Goal: Communication & Community: Answer question/provide support

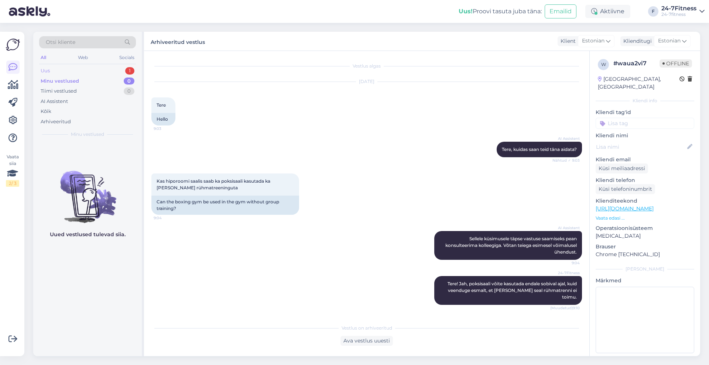
click at [47, 71] on div "Uus" at bounding box center [45, 70] width 9 height 7
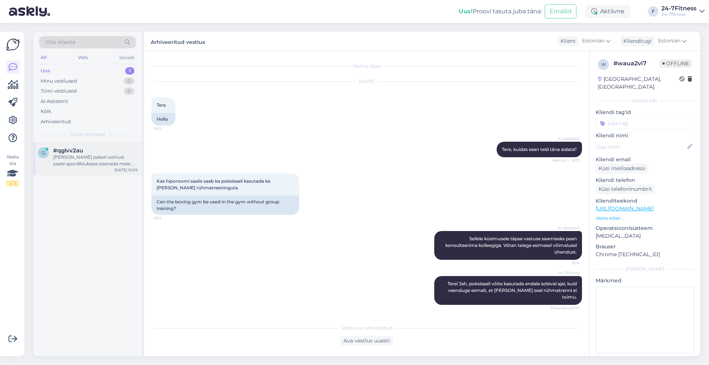
click at [72, 172] on div "q #qglvv2au [PERSON_NAME] paketi ostnud, saate spordiklubisse siseneda meie mob…" at bounding box center [87, 158] width 109 height 33
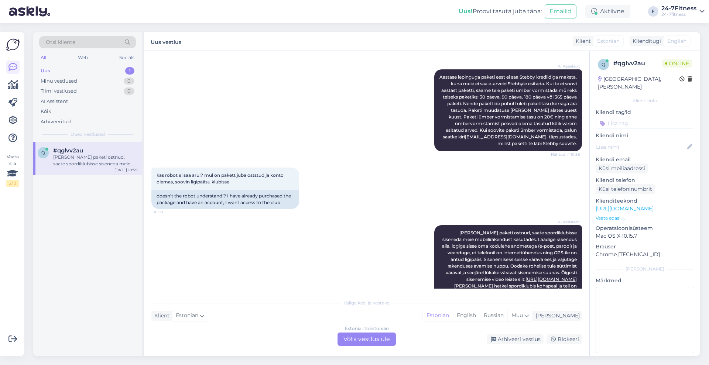
scroll to position [424, 0]
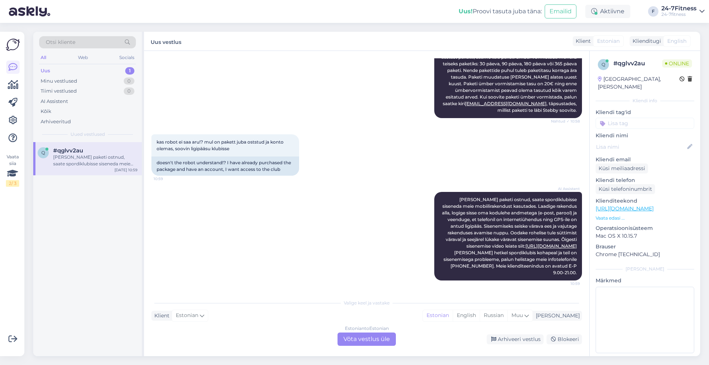
click at [355, 341] on div "Estonian to Estonian Võta vestlus üle" at bounding box center [366, 339] width 58 height 13
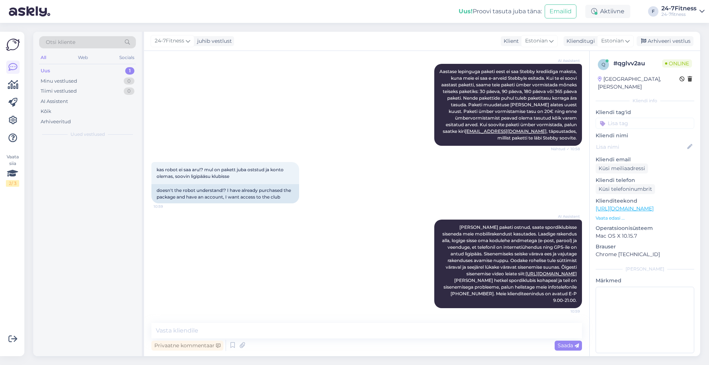
scroll to position [396, 0]
click at [338, 331] on textarea at bounding box center [366, 331] width 430 height 16
type textarea "Tere!"
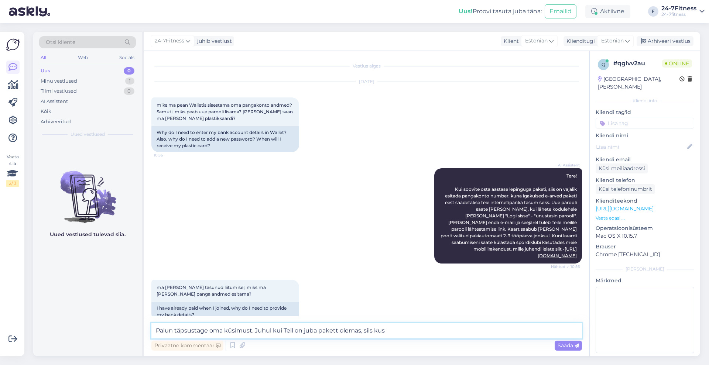
scroll to position [428, 0]
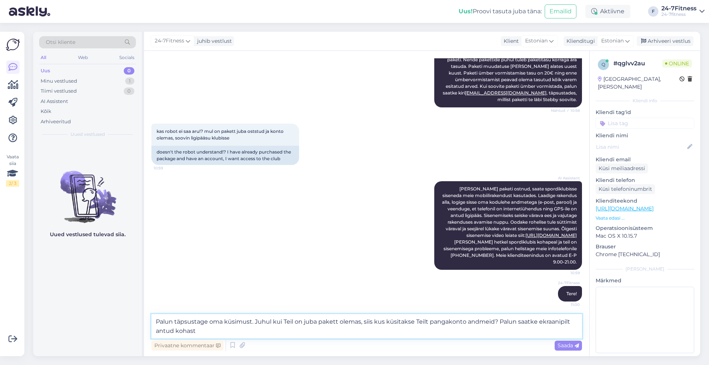
type textarea "Palun täpsustage oma küsimust. Juhul kui Teil on juba pakett olemas, siis kus k…"
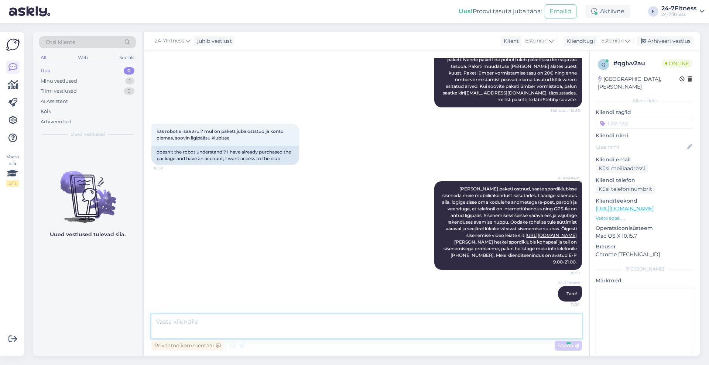
scroll to position [473, 0]
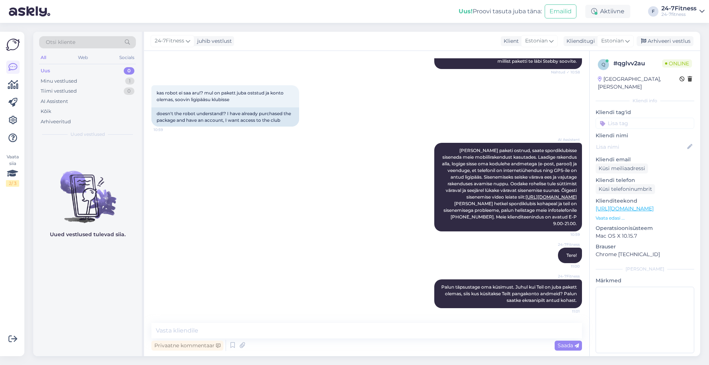
drag, startPoint x: 337, startPoint y: 281, endPoint x: 351, endPoint y: 285, distance: 14.4
click at [351, 285] on div "24-7Fitness Palun täpsustage oma küsimust. Juhul kui Teil on juba pakett olemas…" at bounding box center [366, 293] width 430 height 45
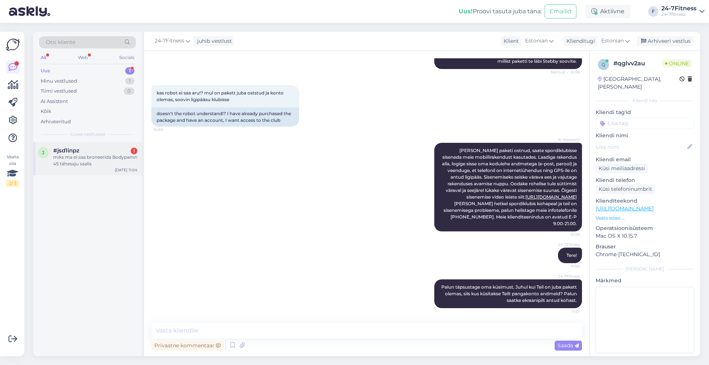
click at [86, 158] on div "miks ma ei saa broneerida Bodypamn 45 tähesaju saalis" at bounding box center [95, 160] width 84 height 13
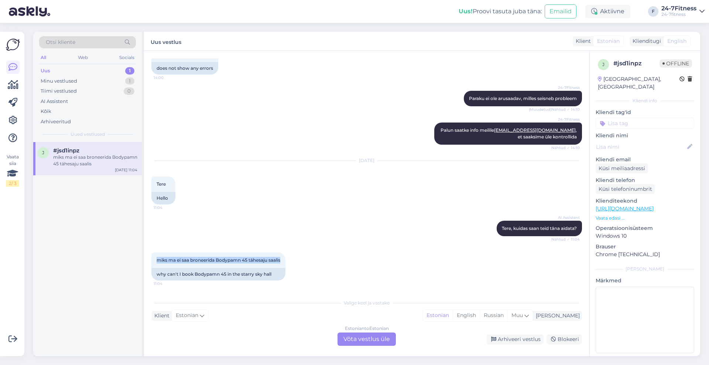
drag, startPoint x: 589, startPoint y: 257, endPoint x: 586, endPoint y: 217, distance: 39.6
click at [586, 217] on div "Vestlus algas [DATE] [PERSON_NAME] välja registreerida 13:59 no need to registe…" at bounding box center [366, 203] width 445 height 305
click at [382, 337] on div "Estonian to Estonian Võta vestlus üle" at bounding box center [366, 339] width 58 height 13
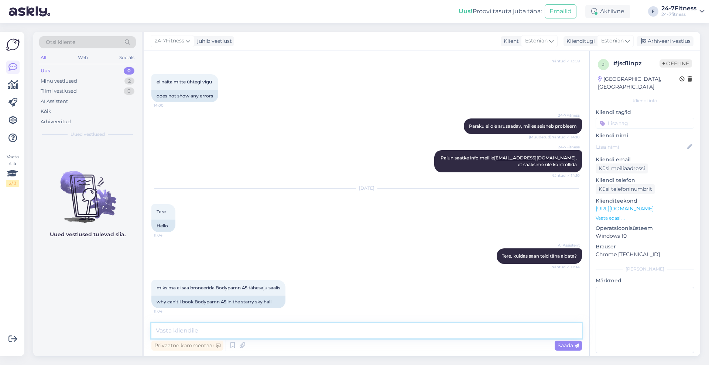
click at [348, 330] on textarea at bounding box center [366, 331] width 430 height 16
type textarea "Tere!"
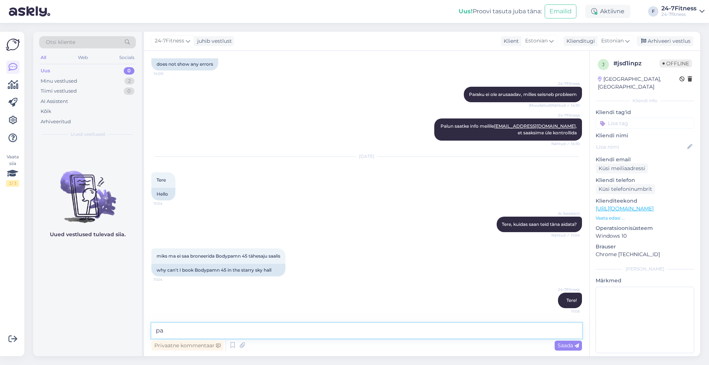
type textarea "p"
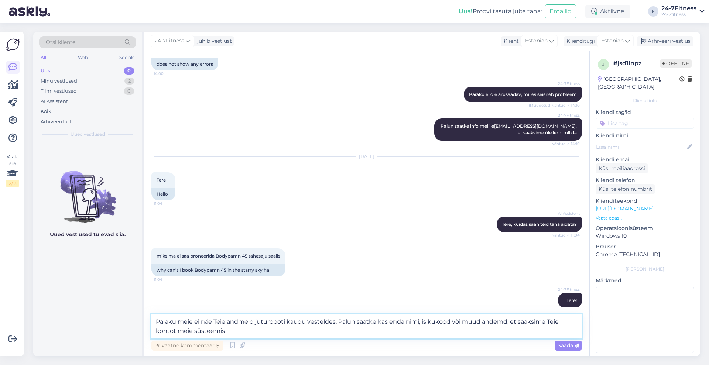
click at [174, 331] on textarea "Paraku meie ei näe Teie andmeid juturoboti kaudu vesteldes. Palun saatke kas en…" at bounding box center [366, 326] width 430 height 24
click at [245, 330] on textarea "Paraku meie ei näe Teie andmeid juturoboti kaudu vesteldes. Palun saatke kas en…" at bounding box center [366, 326] width 430 height 24
type textarea "Paraku meie ei näe Teie andmeid juturoboti kaudu vesteldes. Palun saatke kas en…"
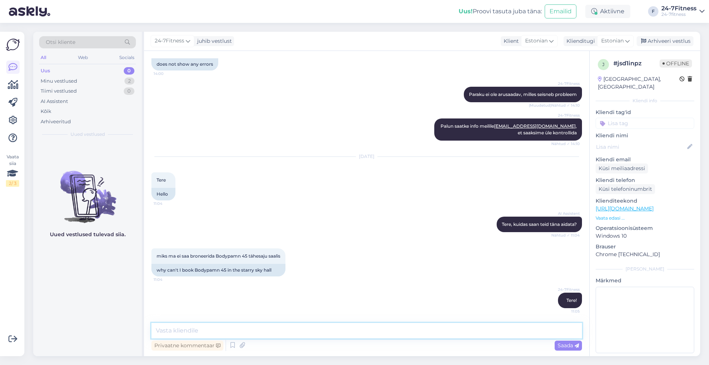
scroll to position [203, 0]
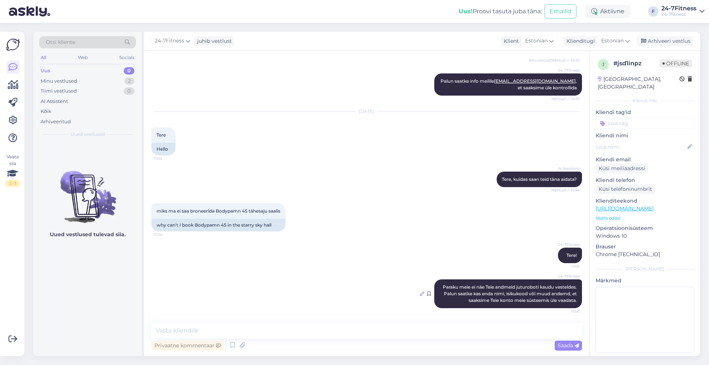
click at [420, 295] on icon at bounding box center [422, 294] width 4 height 4
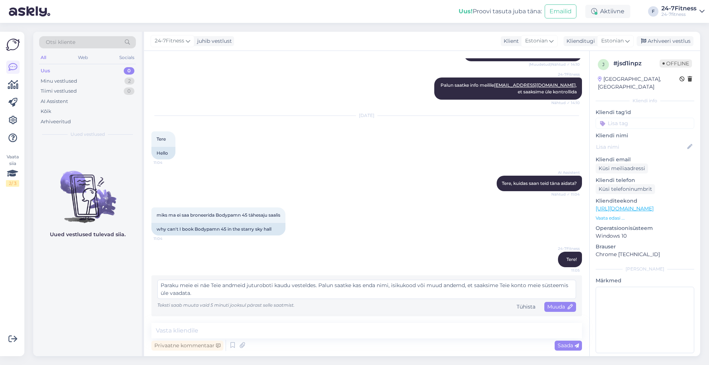
scroll to position [199, 0]
click at [459, 287] on textarea "Paraku meie ei näe Teie andmeid juturoboti kaudu vesteldes. Palun saatke kas en…" at bounding box center [366, 289] width 419 height 19
type textarea "Paraku meie ei näe Teie andmeid juturoboti kaudu vesteldes. Palun saatke kas en…"
click at [558, 305] on span "Muuda" at bounding box center [560, 306] width 26 height 7
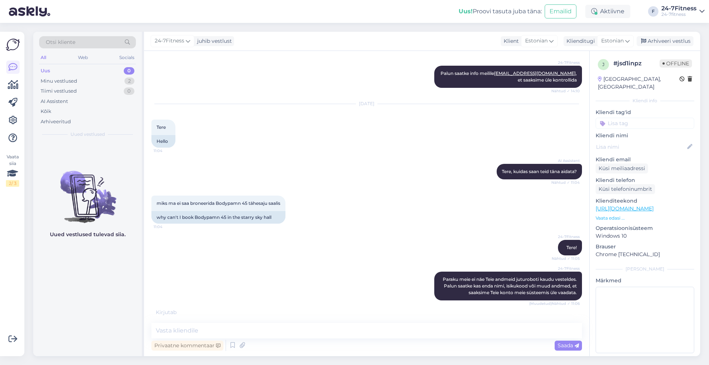
scroll to position [234, 0]
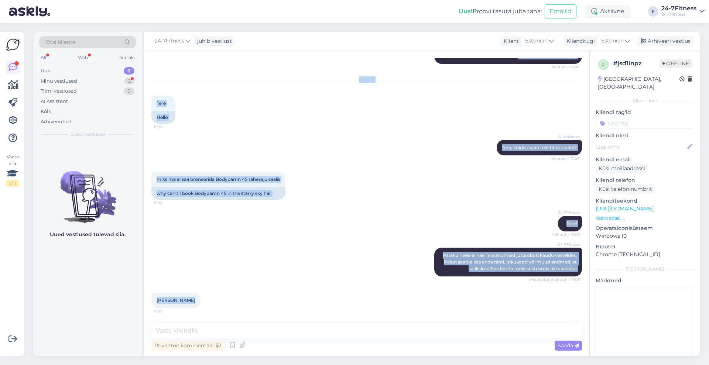
drag, startPoint x: 187, startPoint y: 300, endPoint x: 138, endPoint y: 298, distance: 49.1
click at [138, 298] on div "Otsi kliente All Web Socials Uus 0 Minu vestlused 2 Tiimi vestlused 0 AI Assist…" at bounding box center [366, 194] width 667 height 324
click at [138, 298] on div "Uued vestlused tulevad siia." at bounding box center [87, 249] width 109 height 214
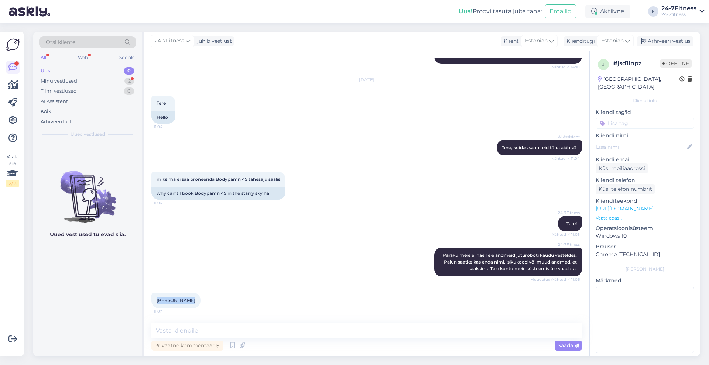
drag, startPoint x: 186, startPoint y: 302, endPoint x: 151, endPoint y: 303, distance: 35.1
click at [151, 303] on div "[PERSON_NAME] 11:07" at bounding box center [175, 301] width 49 height 16
copy span "[PERSON_NAME]"
click at [333, 331] on textarea at bounding box center [366, 331] width 430 height 16
type textarea "Täname!"
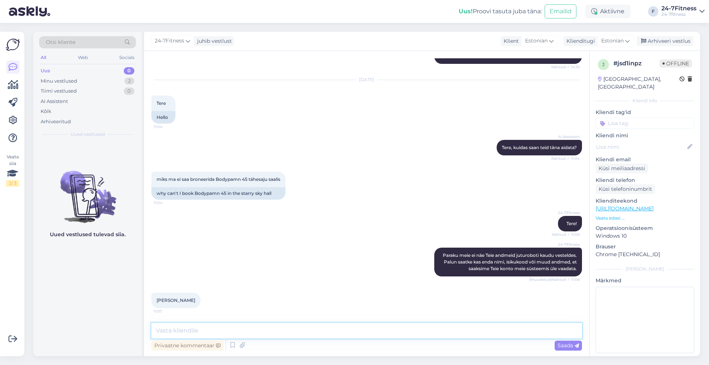
scroll to position [266, 0]
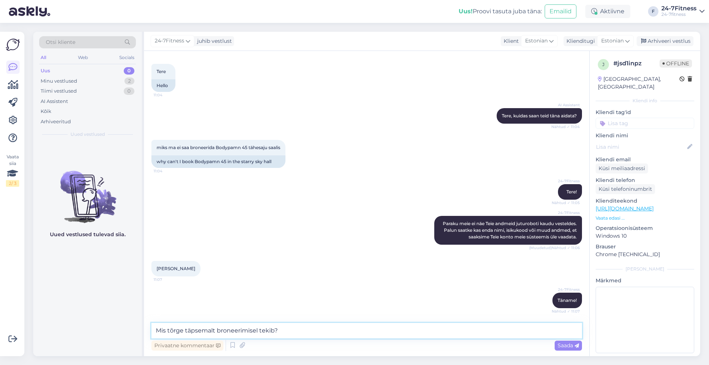
drag, startPoint x: 289, startPoint y: 331, endPoint x: 137, endPoint y: 318, distance: 152.7
click at [137, 318] on div "Otsi kliente All Web Socials Uus 0 Minu vestlused 2 Tiimi vestlused 0 AI Assist…" at bounding box center [366, 194] width 667 height 324
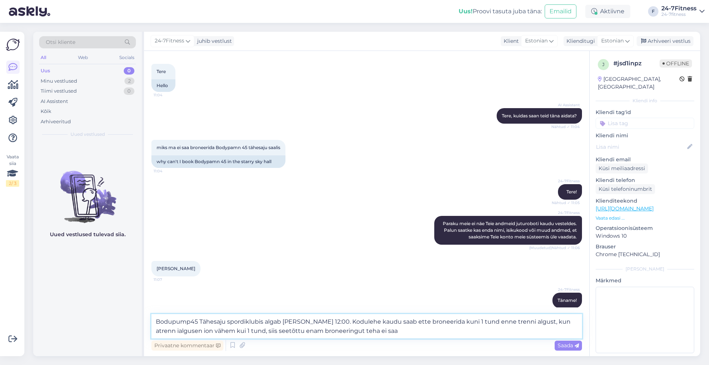
type textarea "Bodupump45 Tähesaju spordiklubis algab [PERSON_NAME] 12:00. Kodulehe kaudu saab…"
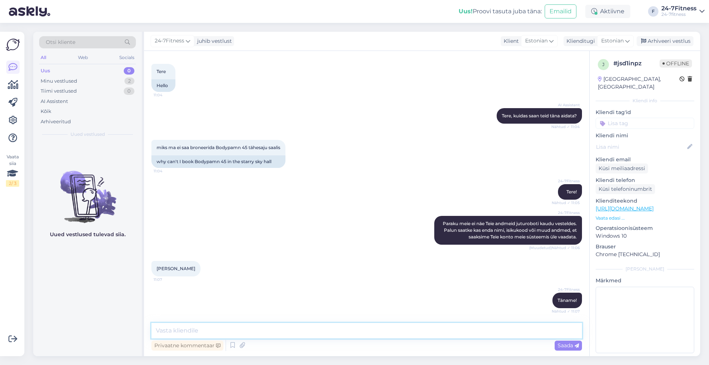
scroll to position [318, 0]
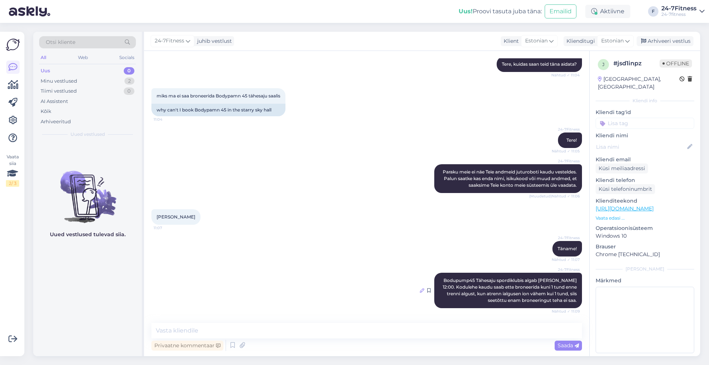
click at [420, 289] on icon at bounding box center [422, 290] width 4 height 4
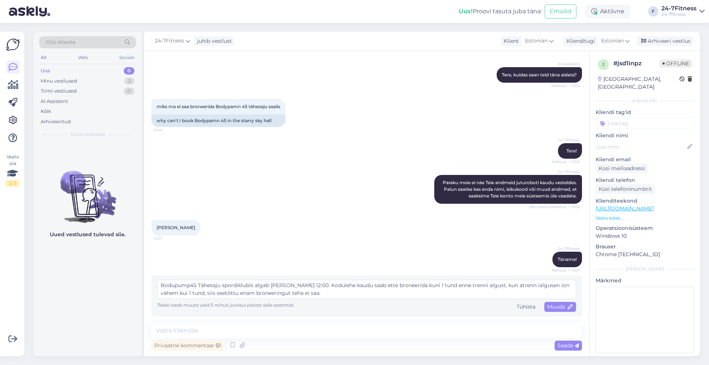
click at [500, 286] on textarea "Bodupump45 Tähesaju spordiklubis algab [PERSON_NAME] 12:00. Kodulehe kaudu saab…" at bounding box center [366, 289] width 419 height 19
click at [520, 283] on textarea "Bodupump45 Tähesaju spordiklubis algab [PERSON_NAME] 12:00. Kodulehe kaudu saab…" at bounding box center [366, 289] width 419 height 19
click at [544, 284] on textarea "Bodupump45 Tähesaju spordiklubis algab [PERSON_NAME] 12:00. Kodulehe kaudu saab…" at bounding box center [366, 289] width 419 height 19
type textarea "Bodupump45 Tähesaju spordiklubis algab [PERSON_NAME] 12:00. Kodulehe kaudu saab…"
click at [549, 306] on span "Muuda" at bounding box center [560, 306] width 26 height 7
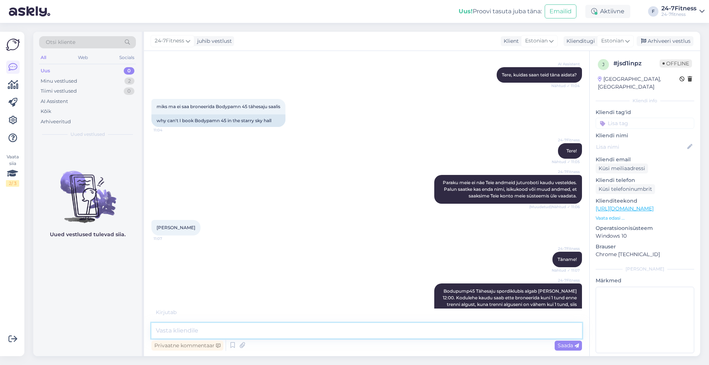
click at [333, 332] on textarea at bounding box center [366, 331] width 430 height 16
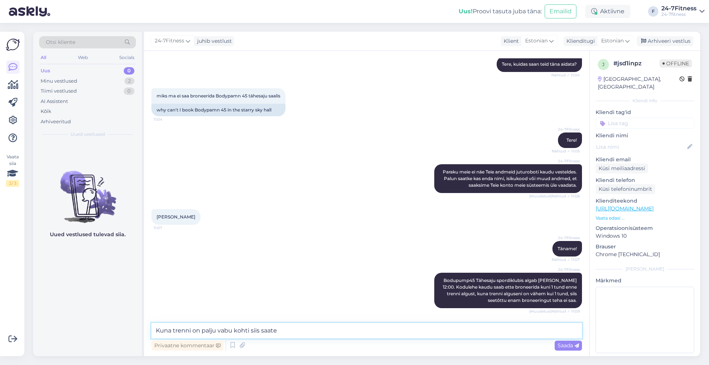
click at [258, 332] on textarea "Kuna trenni on palju vabu kohti siis saate" at bounding box center [366, 331] width 430 height 16
click at [249, 328] on textarea "Kuna trenni on palju vabu kohti siis saate" at bounding box center [366, 331] width 430 height 16
click at [308, 329] on textarea "Kuna trenni on palju vabu kohti, siis saate" at bounding box center [366, 331] width 430 height 16
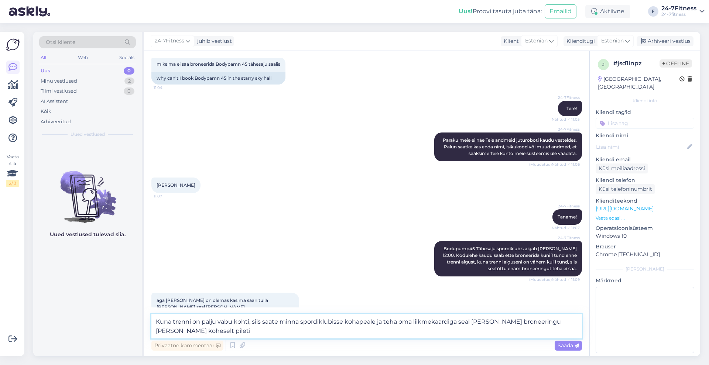
type textarea "Kuna trenni on palju vabu kohti, siis saate minna spordiklubisse kohapeale ja t…"
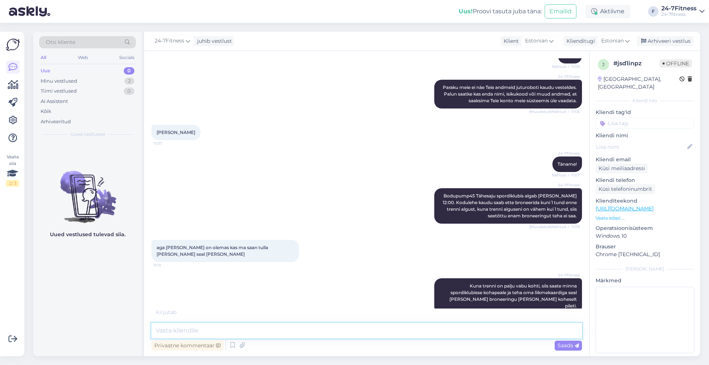
scroll to position [426, 0]
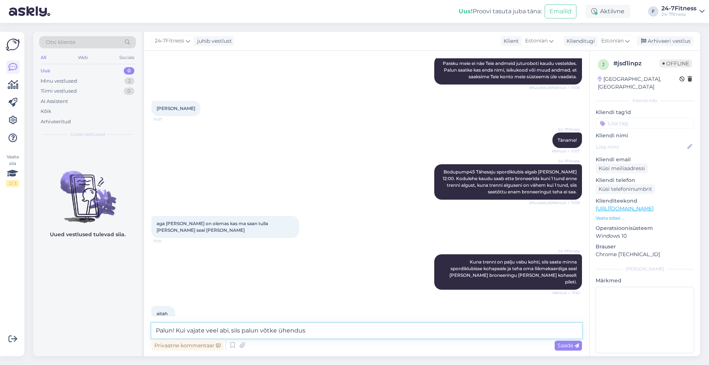
type textarea "Palun! Kui vajate veel abi, siis palun võtke ühendust"
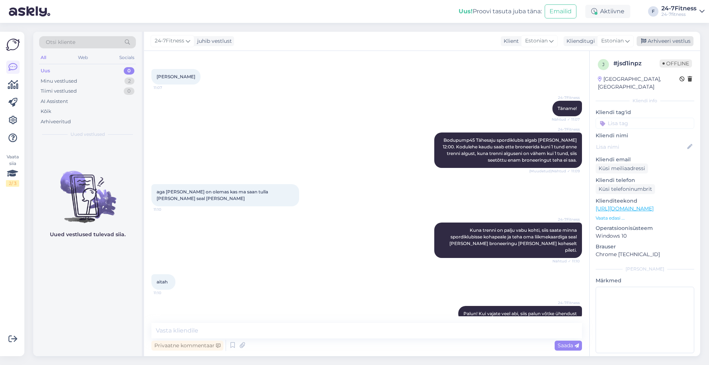
click at [657, 40] on div "Arhiveeri vestlus" at bounding box center [664, 41] width 57 height 10
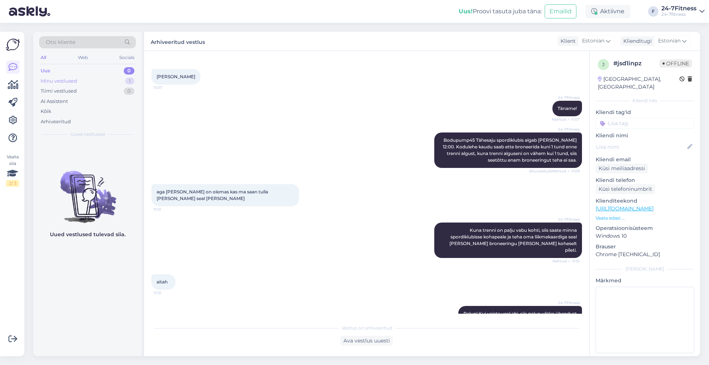
click at [71, 79] on div "Minu vestlused" at bounding box center [59, 81] width 37 height 7
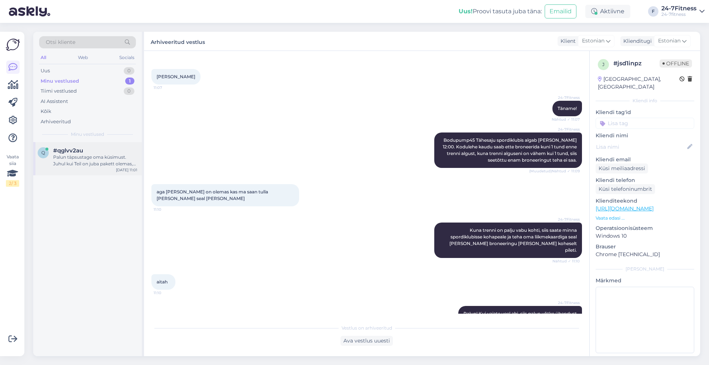
click at [94, 161] on div "Palun täpsustage oma küsimust. Juhul kui Teil on juba pakett olemas, siis kus k…" at bounding box center [95, 160] width 84 height 13
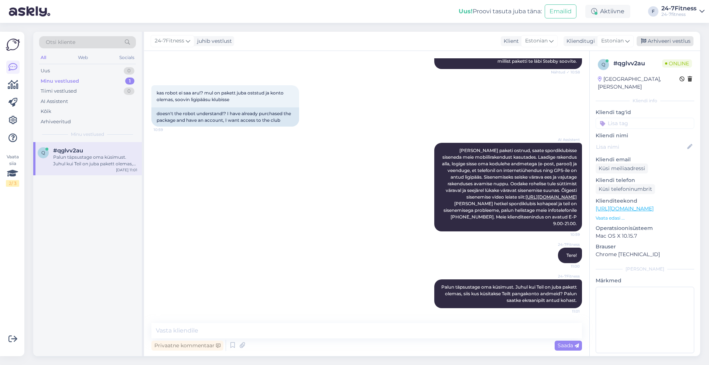
click at [662, 39] on div "Arhiveeri vestlus" at bounding box center [664, 41] width 57 height 10
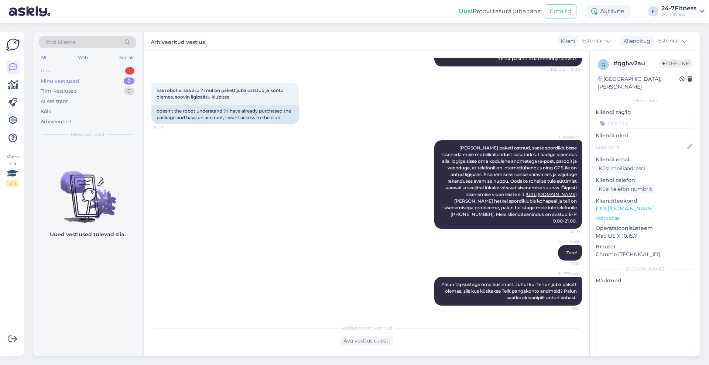
click at [75, 72] on div "Uus 1" at bounding box center [87, 71] width 97 height 10
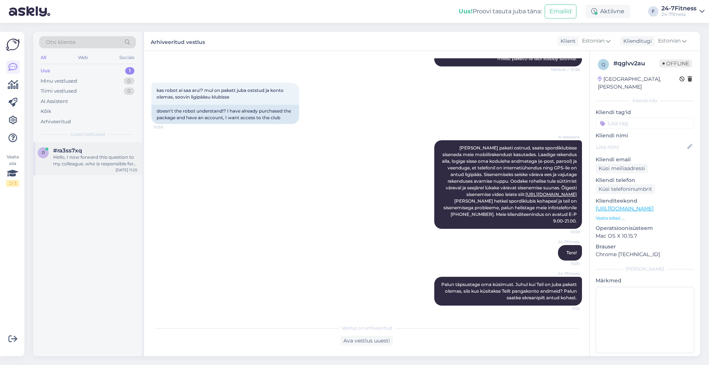
click at [80, 166] on div "Hello, I now forward this question to my colleague, who is responsible for this…" at bounding box center [95, 160] width 84 height 13
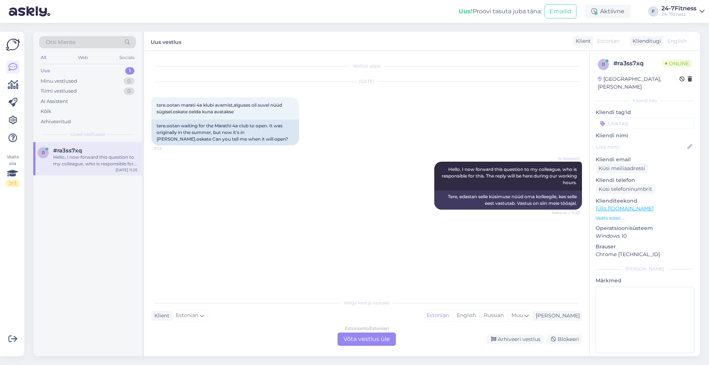
scroll to position [0, 0]
click at [357, 339] on div "Estonian to Estonian Võta vestlus üle" at bounding box center [366, 339] width 58 height 13
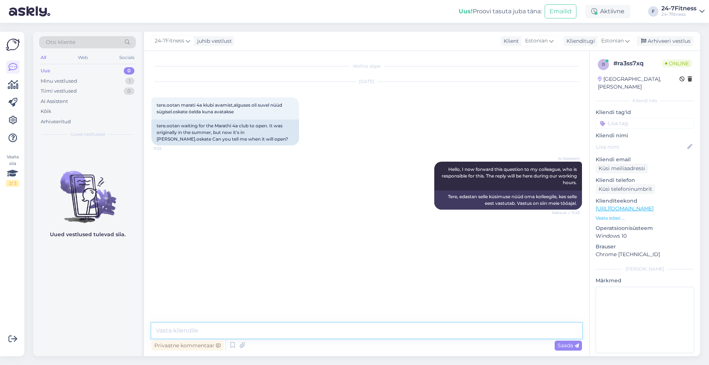
click at [312, 329] on textarea at bounding box center [366, 331] width 430 height 16
paste textarea "Paraku hetkel me täpset kuupäeva veel ei tea, millal Kuressaares uues asukohas …"
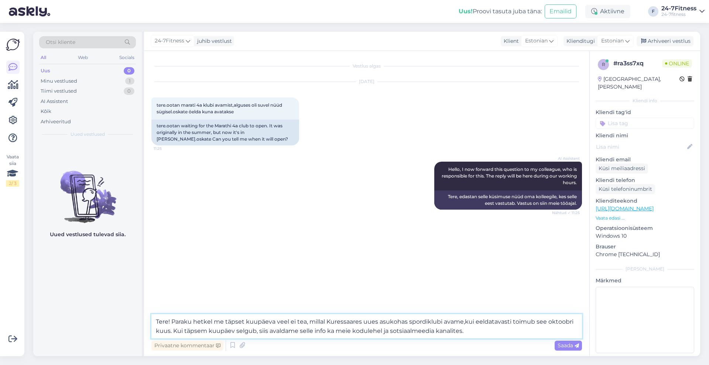
click at [342, 321] on textarea "Tere! Paraku hetkel me täpset kuupäeva veel ei tea, millal Kuressaares uues asu…" at bounding box center [366, 326] width 430 height 24
click at [403, 322] on textarea "Tere! Paraku hetkel me täpset kuupäeva veel ei tea, millal Marati spordiklubi a…" at bounding box center [366, 326] width 430 height 24
click at [412, 323] on textarea "Tere! Paraku hetkel me täpset kuupäeva veel ei tea, millal Marati spordiklubi a…" at bounding box center [366, 326] width 430 height 24
type textarea "Tere! Paraku hetkel me täpset kuupäeva veel ei tea, millal Marati spordiklubi a…"
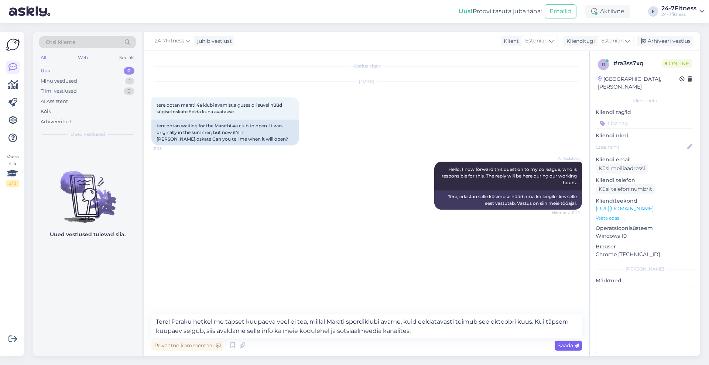
click at [574, 345] on icon at bounding box center [576, 346] width 4 height 4
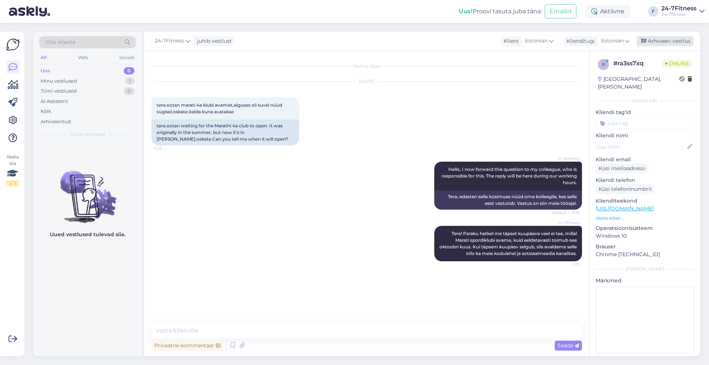
click at [653, 39] on div "Arhiveeri vestlus" at bounding box center [664, 41] width 57 height 10
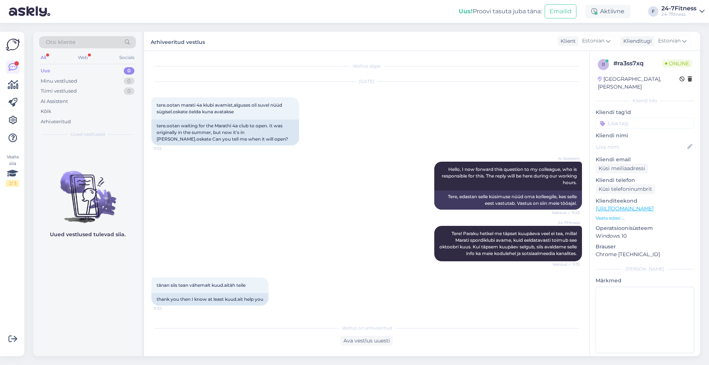
scroll to position [38, 0]
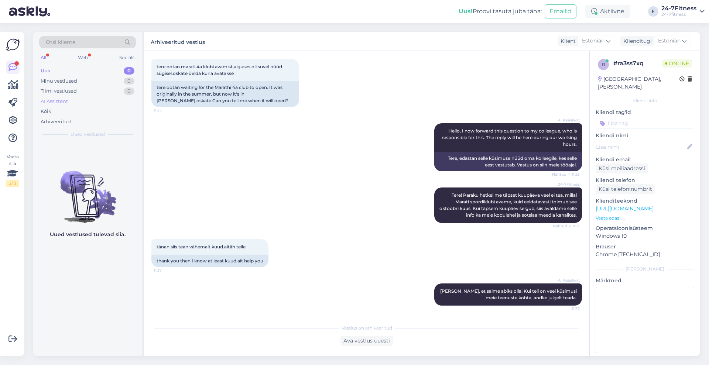
click at [51, 103] on div "AI Assistent" at bounding box center [54, 101] width 27 height 7
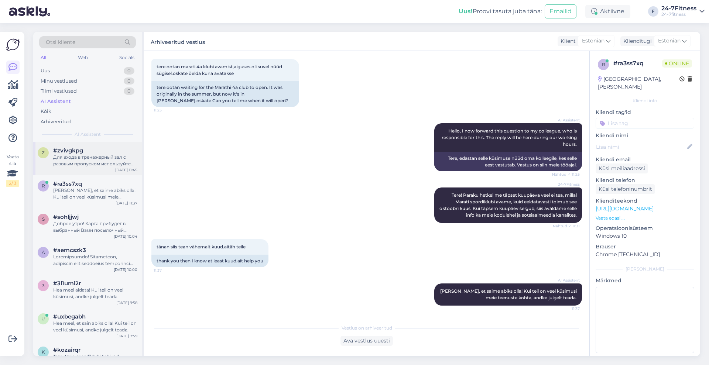
click at [81, 164] on div "Для входа в тренажерный зал с разовым пропуском используйте платежный терминал …" at bounding box center [95, 160] width 84 height 13
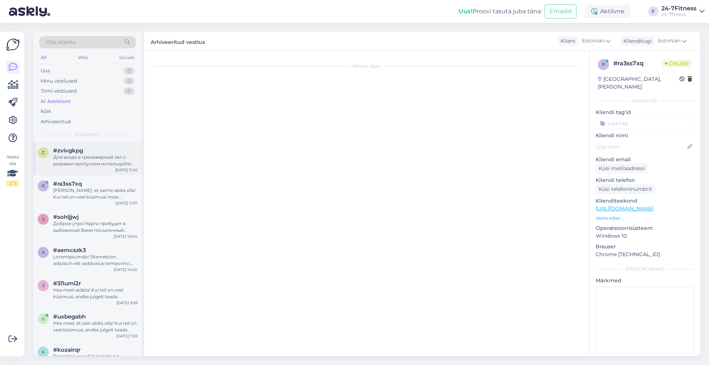
scroll to position [114, 0]
